Goal: Find specific page/section: Find specific page/section

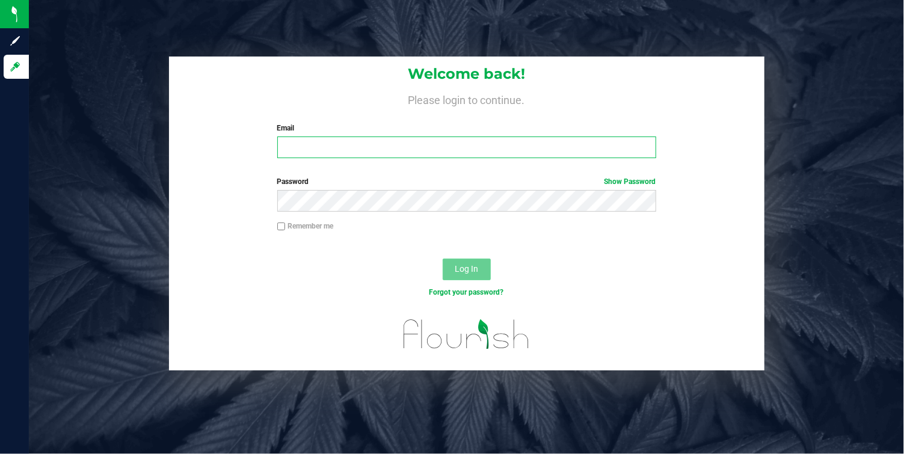
type input "[EMAIL_ADDRESS][DOMAIN_NAME]"
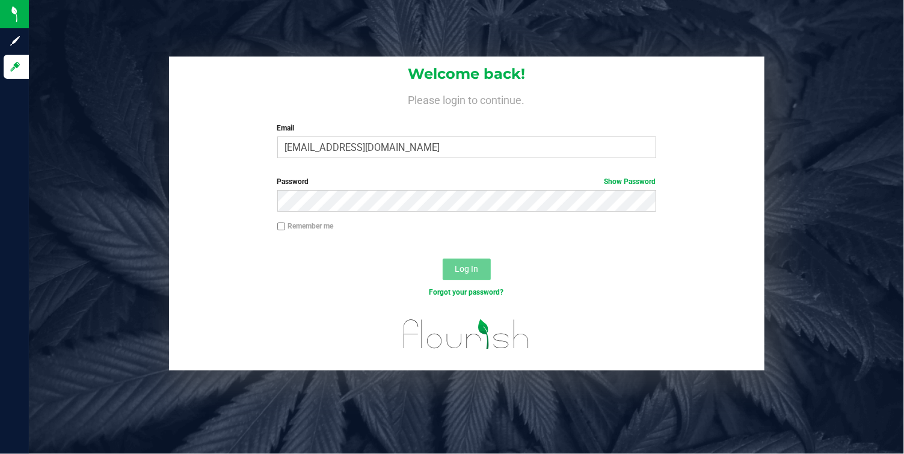
click at [458, 269] on span "Log In" at bounding box center [466, 269] width 23 height 10
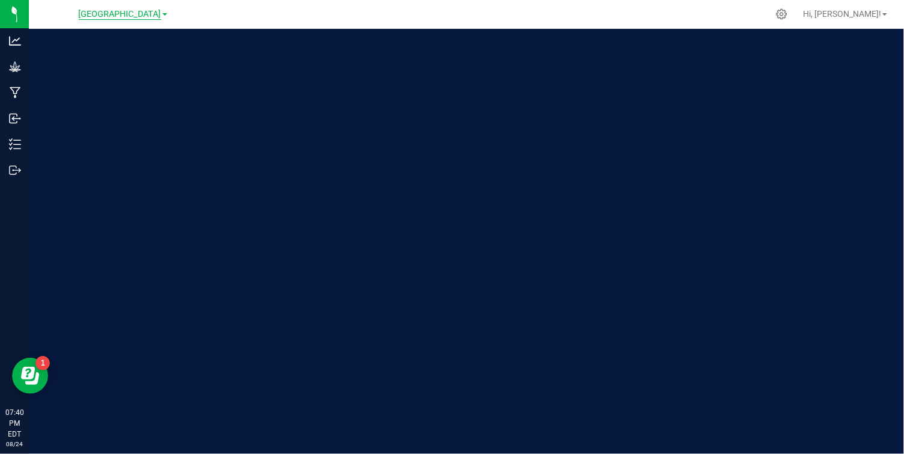
click at [152, 14] on span "[GEOGRAPHIC_DATA]" at bounding box center [120, 14] width 82 height 11
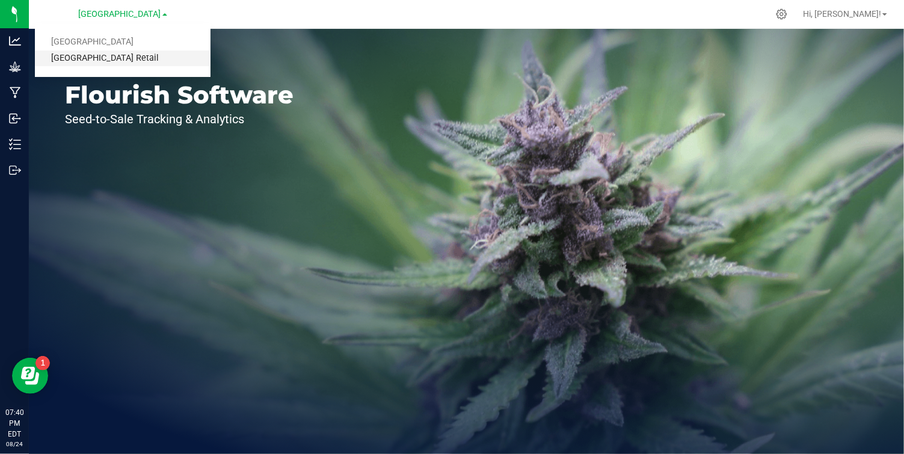
click at [106, 56] on link "[GEOGRAPHIC_DATA] Retail" at bounding box center [123, 59] width 176 height 16
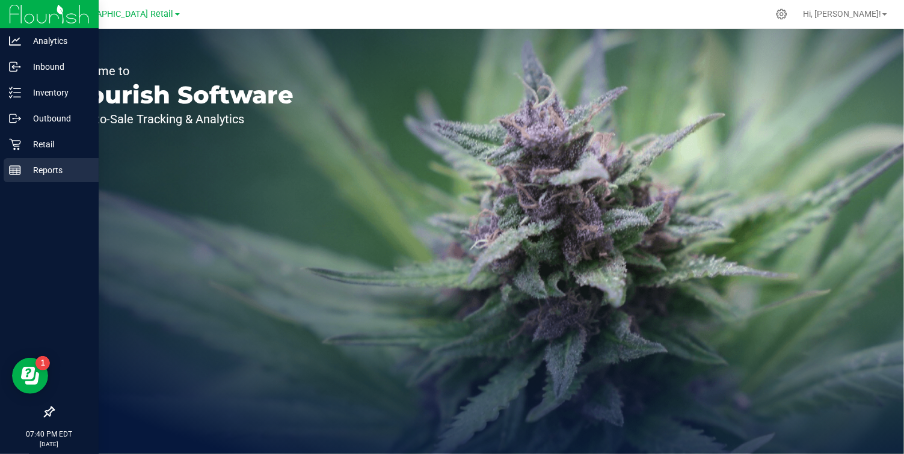
click at [25, 170] on p "Reports" at bounding box center [57, 170] width 72 height 14
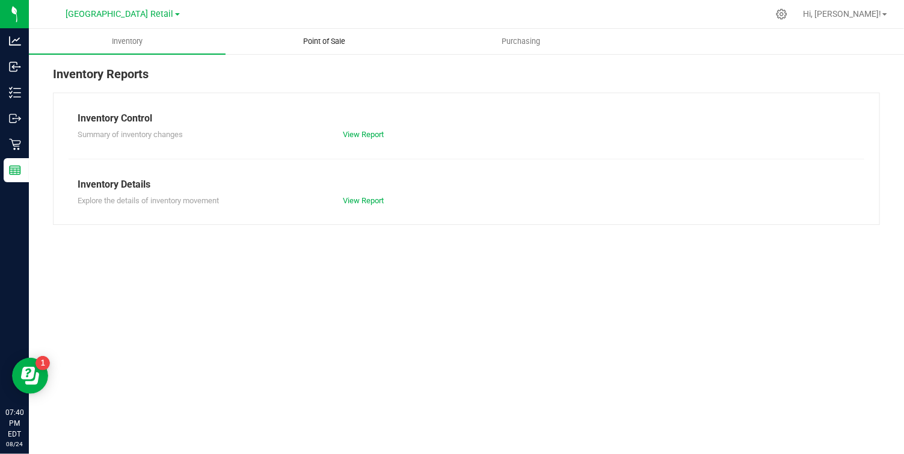
click at [322, 42] on span "Point of Sale" at bounding box center [324, 41] width 75 height 11
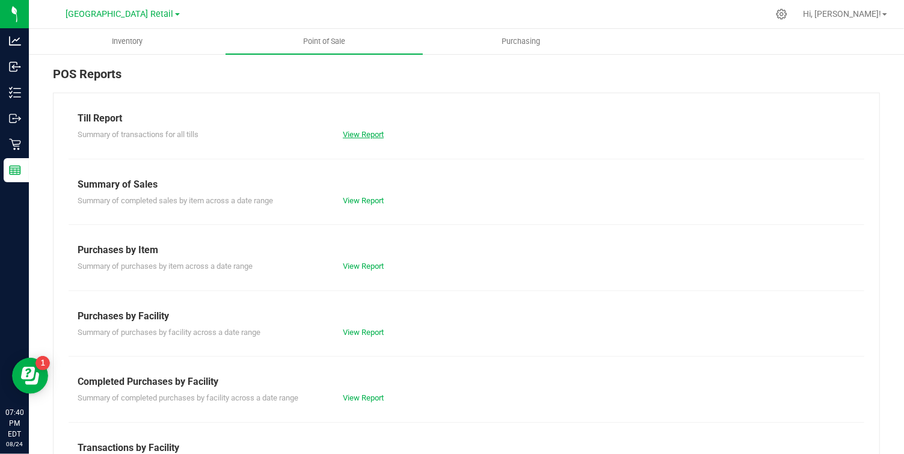
click at [366, 138] on link "View Report" at bounding box center [363, 134] width 41 height 9
